Goal: Transaction & Acquisition: Purchase product/service

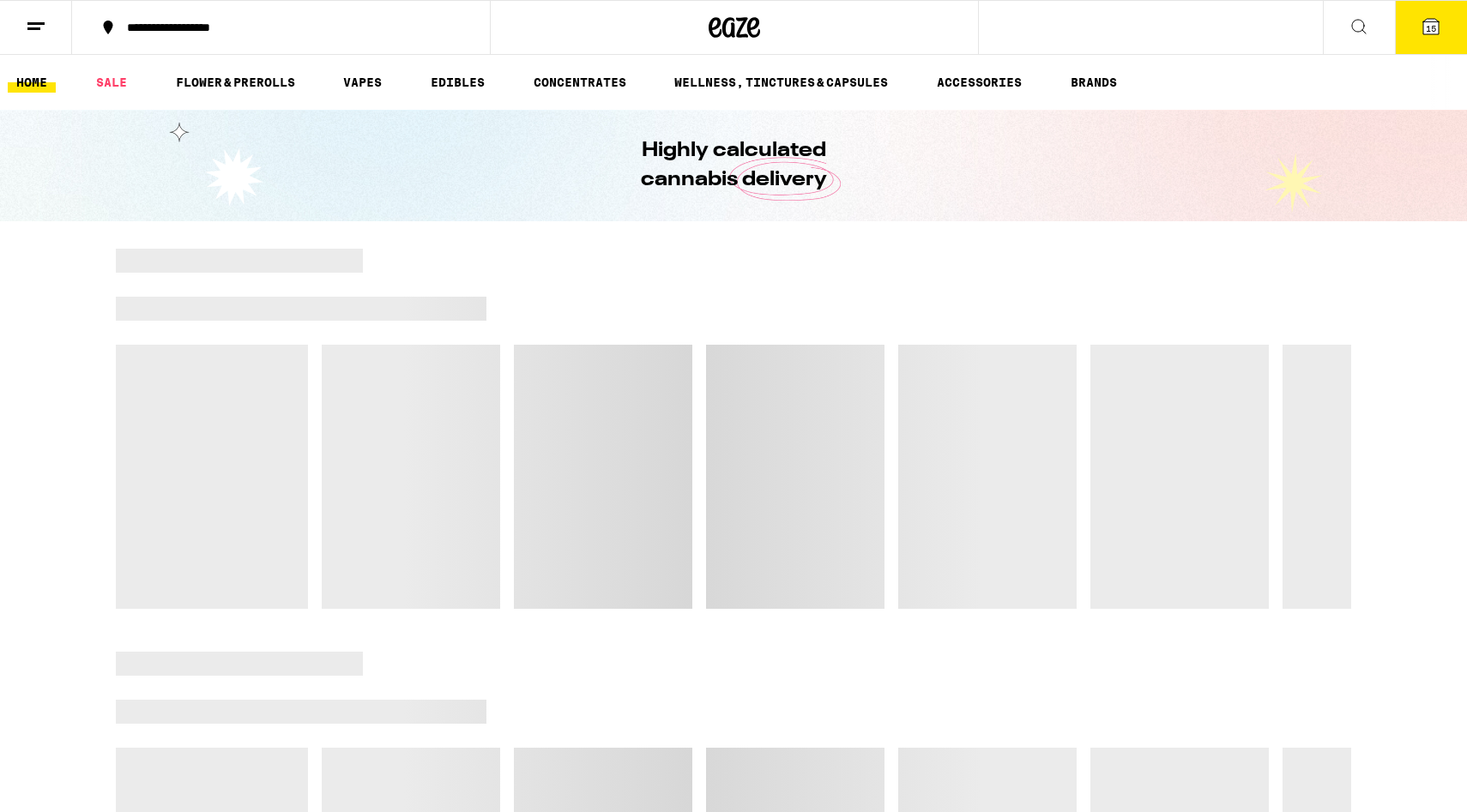
click at [1440, 25] on icon at bounding box center [1431, 26] width 21 height 21
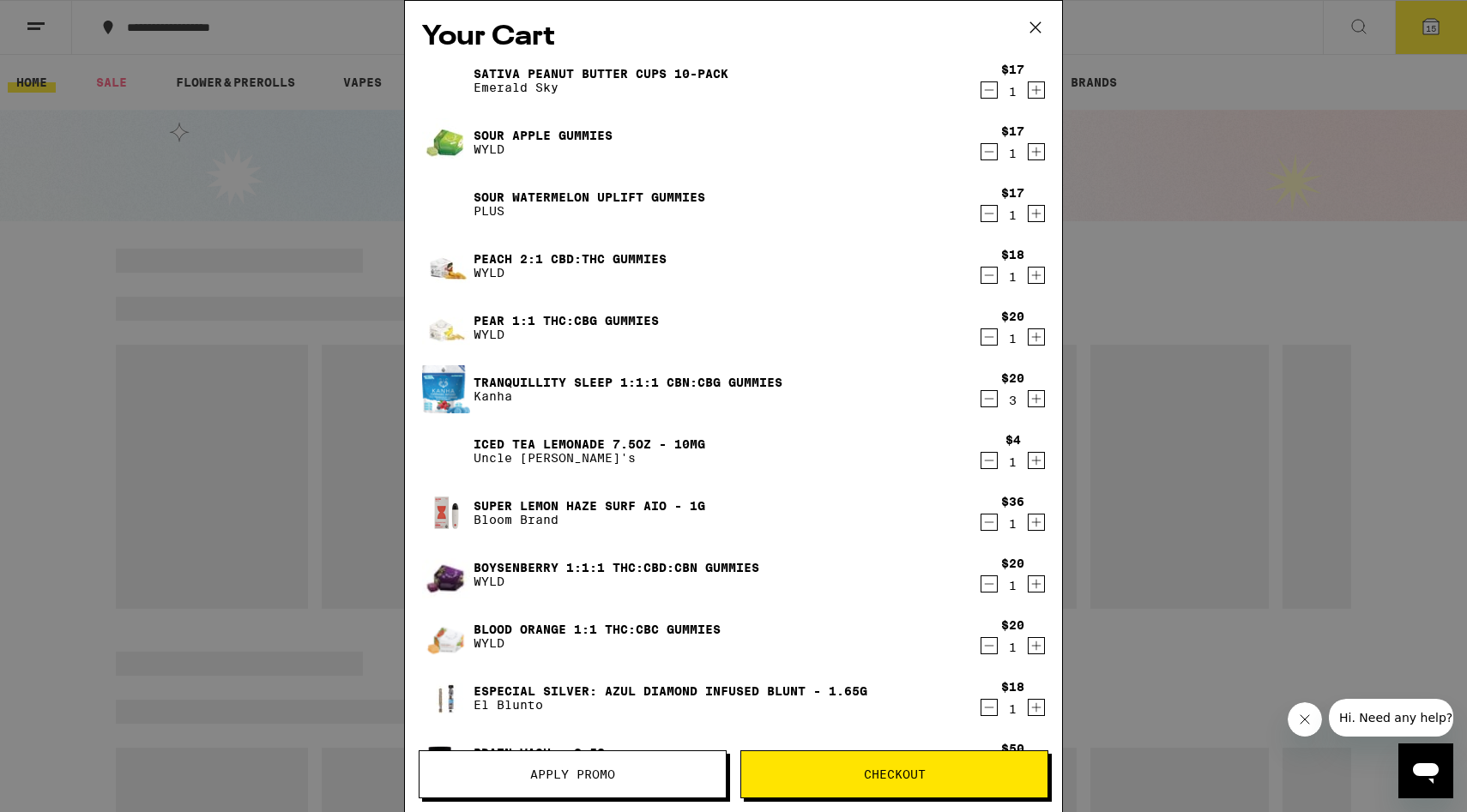
click at [815, 763] on button "Checkout" at bounding box center [894, 774] width 308 height 48
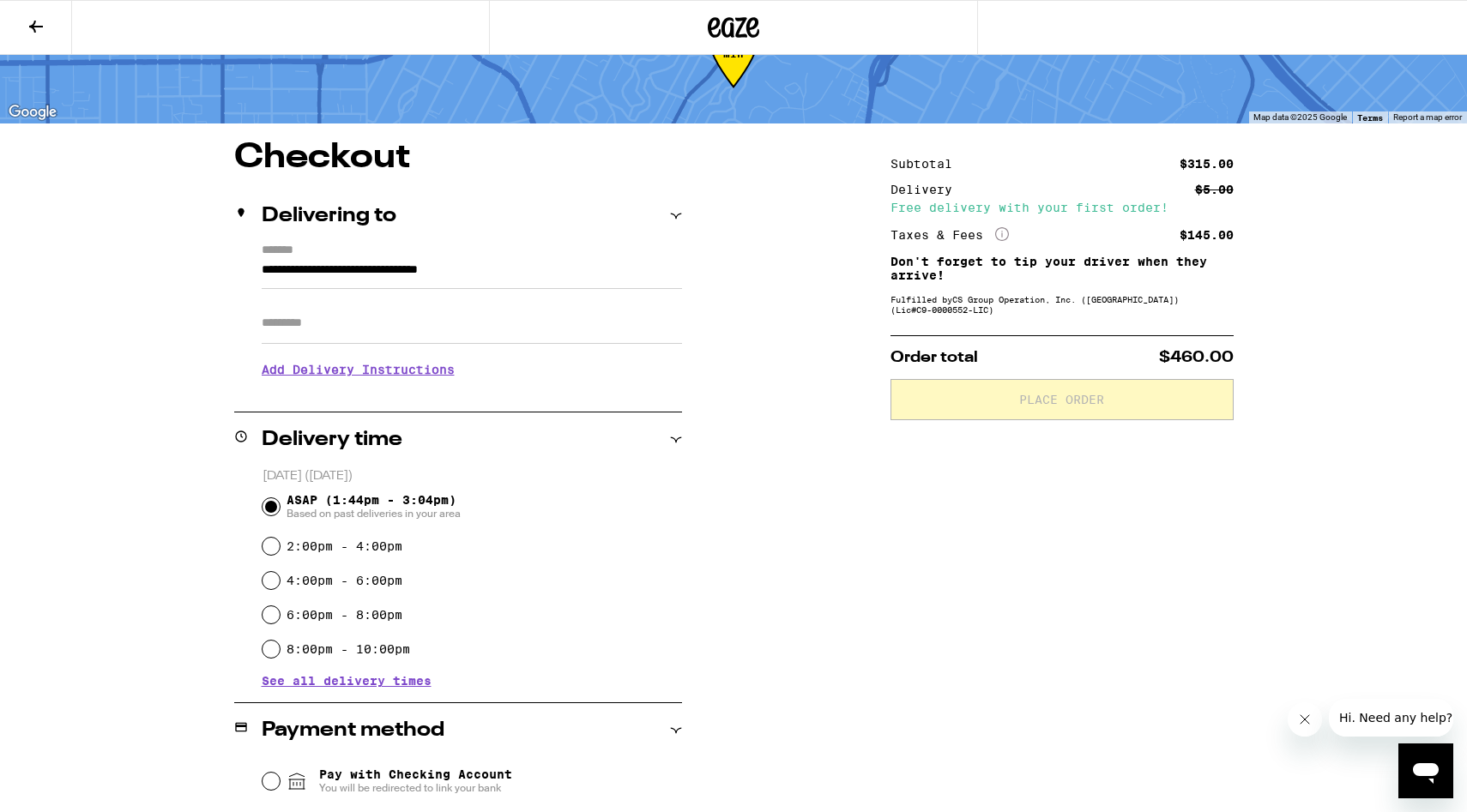
scroll to position [69, 0]
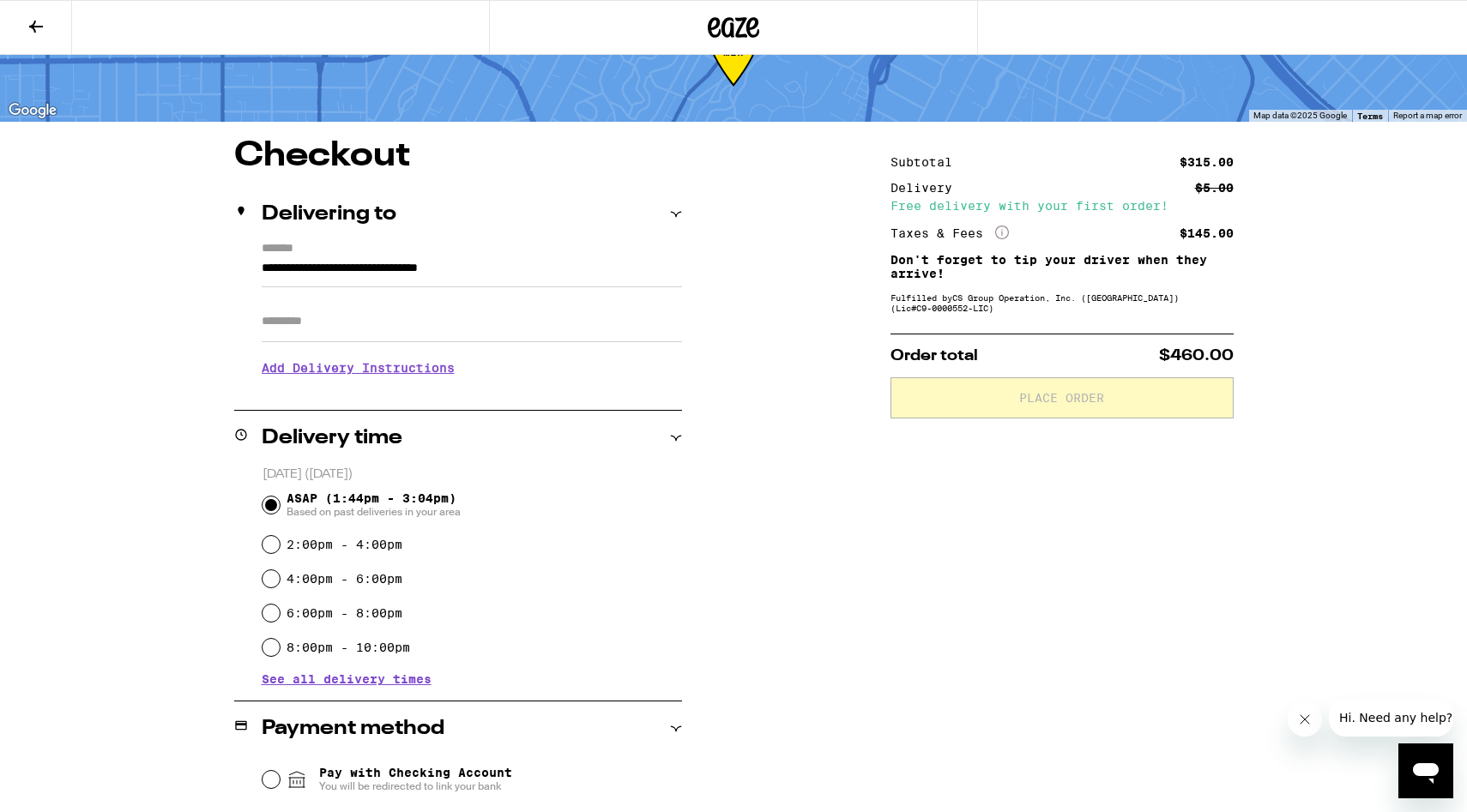
click at [671, 214] on icon at bounding box center [676, 214] width 12 height 12
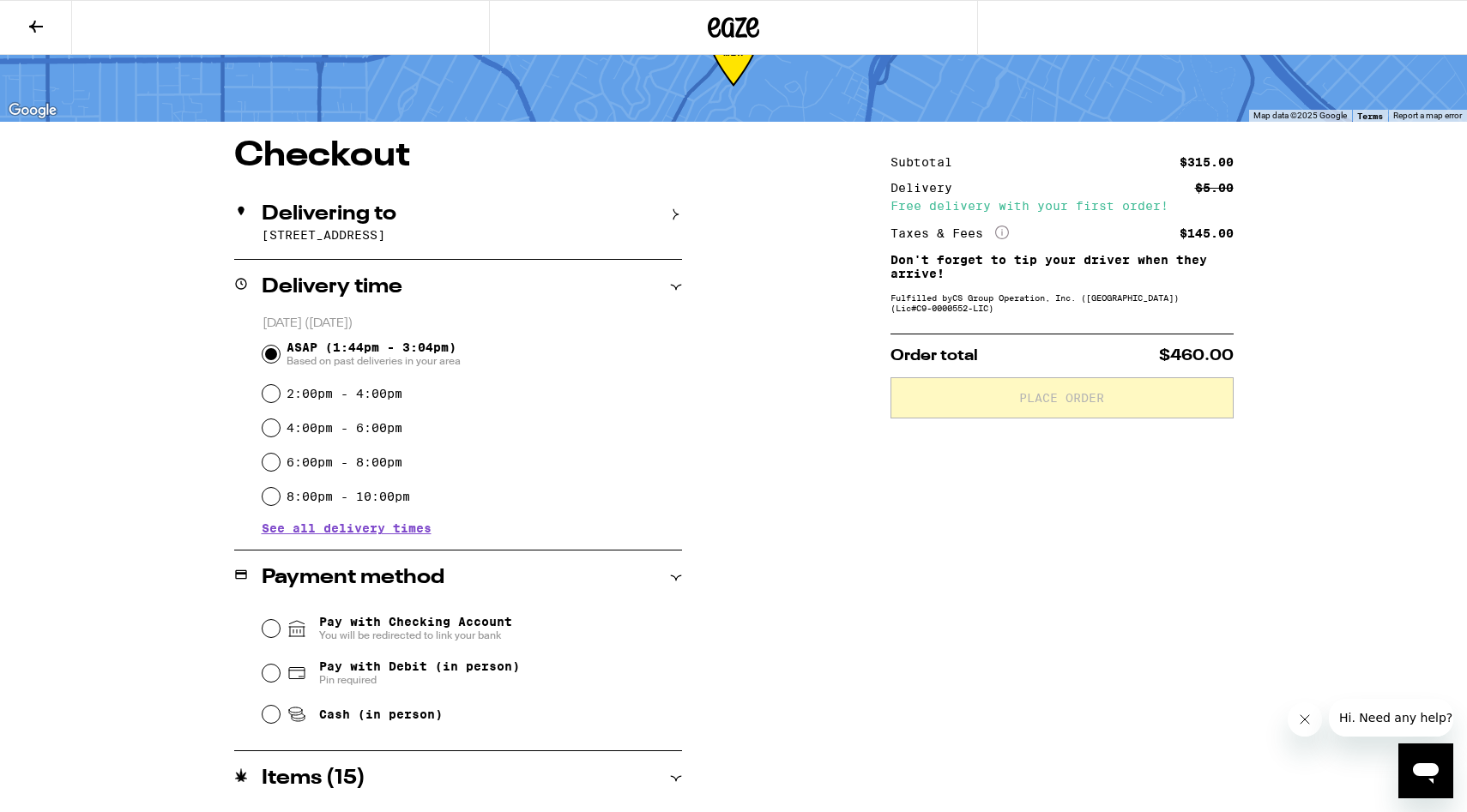
click at [667, 301] on div "Delivery time" at bounding box center [458, 287] width 448 height 54
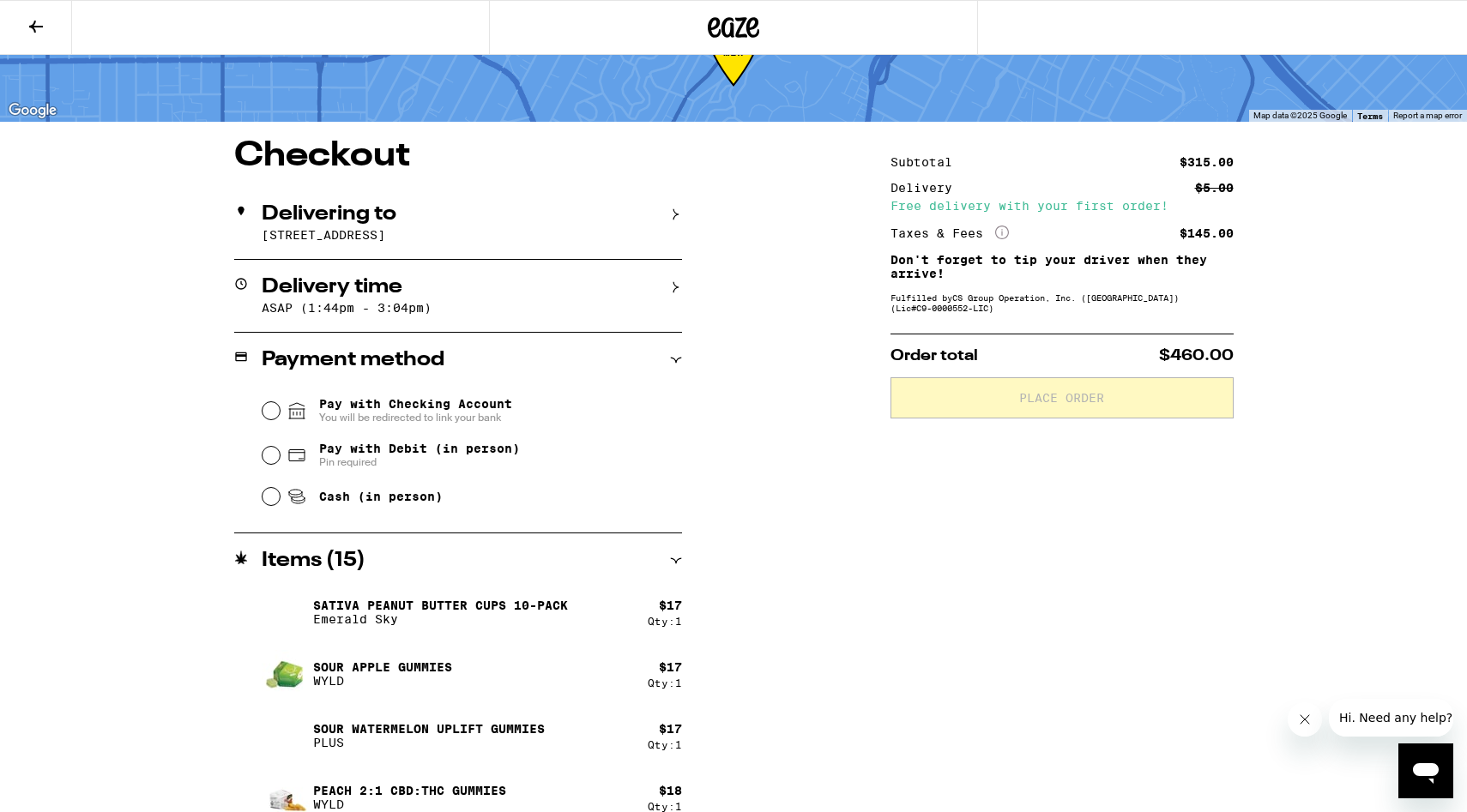
click at [678, 361] on icon at bounding box center [676, 360] width 12 height 12
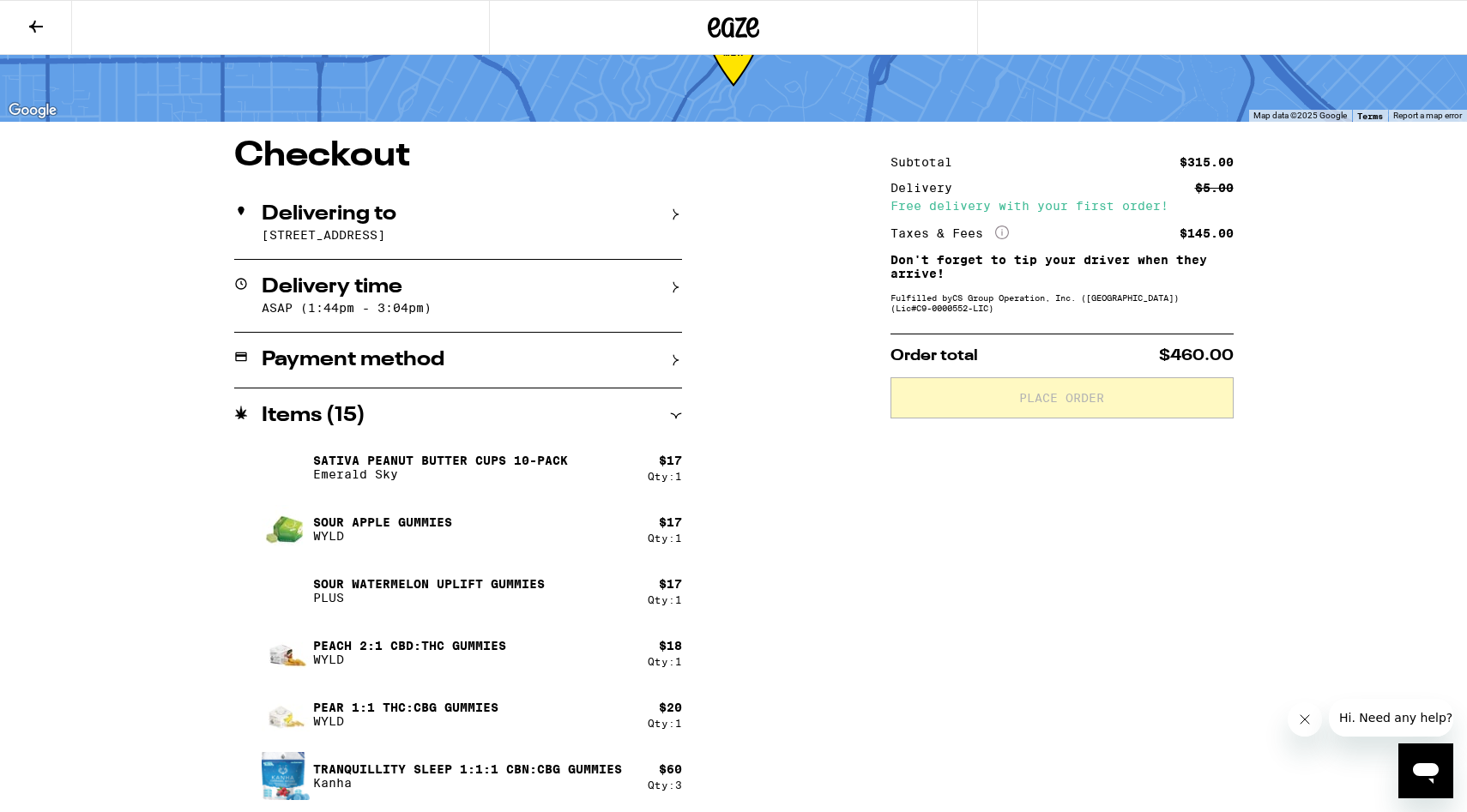
click at [677, 422] on icon at bounding box center [676, 415] width 12 height 12
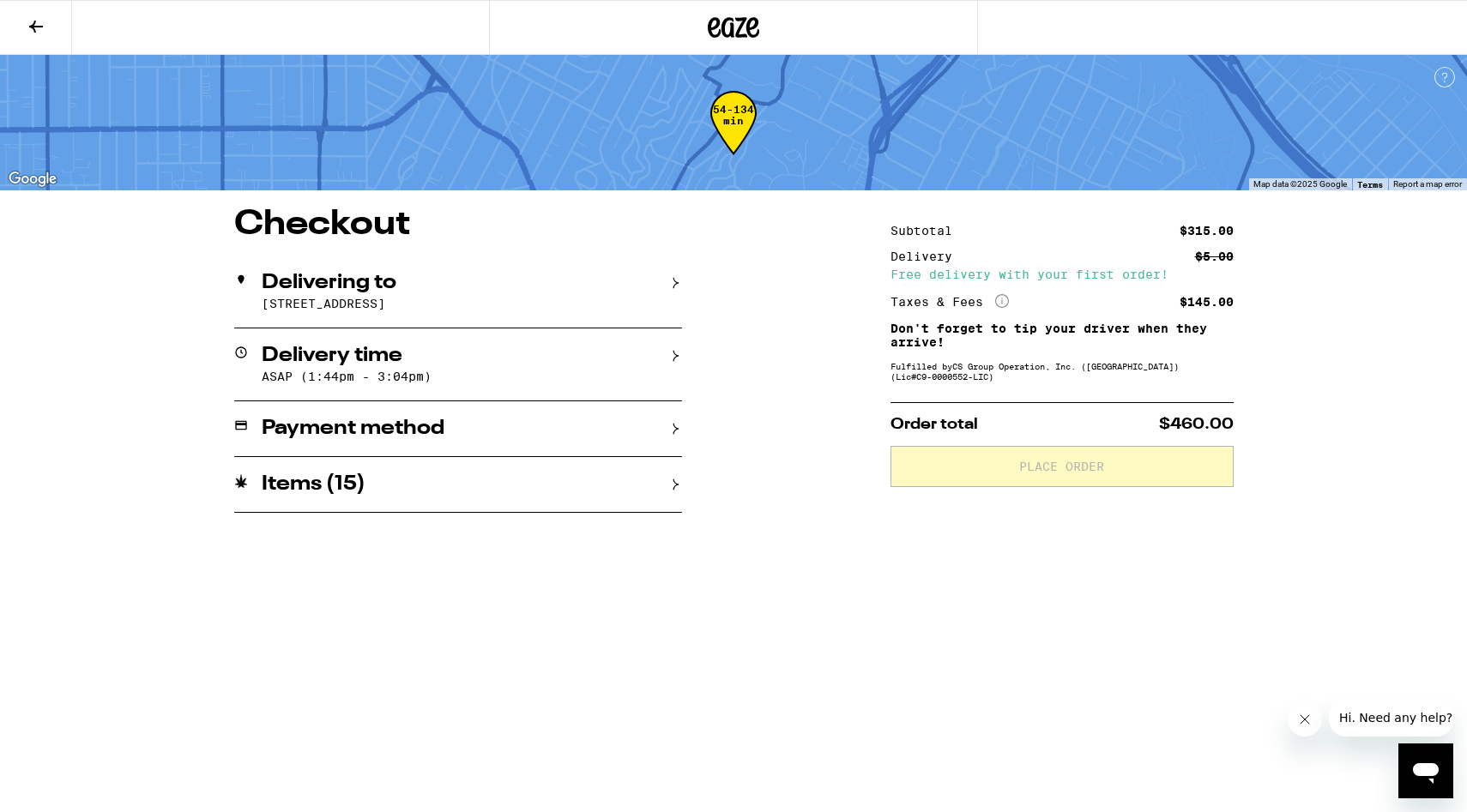
scroll to position [0, 0]
click at [664, 487] on div "Items ( 15 )" at bounding box center [458, 484] width 448 height 21
